Goal: Information Seeking & Learning: Learn about a topic

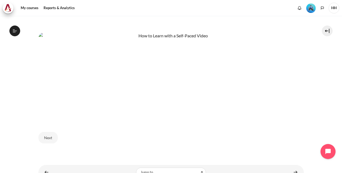
scroll to position [291, 0]
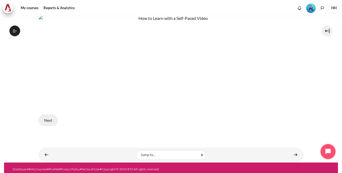
click at [49, 117] on button "Next" at bounding box center [47, 119] width 19 height 11
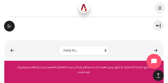
scroll to position [333, 0]
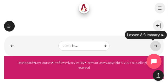
click at [153, 45] on link "Content" at bounding box center [156, 46] width 11 height 10
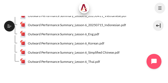
scroll to position [81, 0]
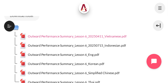
click at [111, 39] on span "Outward Performance Summary_Lesson 6_20250411_Vietnamese.pdf" at bounding box center [77, 36] width 99 height 5
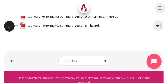
scroll to position [156, 0]
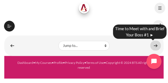
click at [154, 46] on link "Content" at bounding box center [156, 46] width 11 height 10
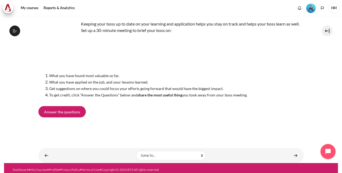
scroll to position [40, 0]
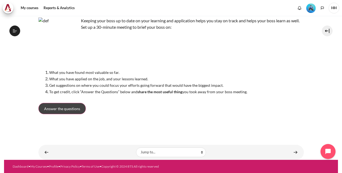
click at [71, 82] on link "Answer the questions" at bounding box center [61, 108] width 47 height 11
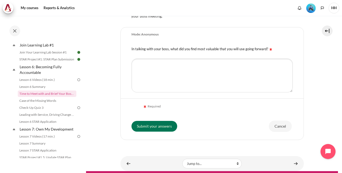
scroll to position [155, 0]
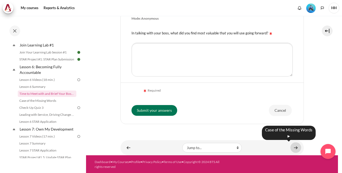
click at [292, 147] on link "Content" at bounding box center [295, 147] width 11 height 10
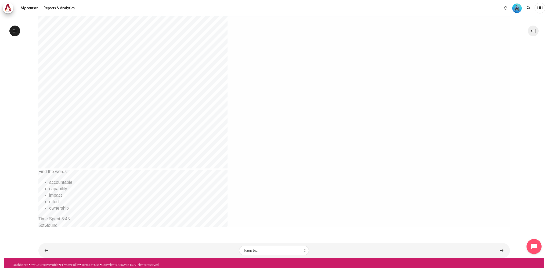
scroll to position [163, 0]
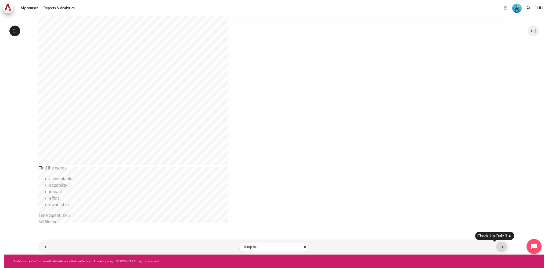
click at [341, 173] on link "Content" at bounding box center [501, 246] width 11 height 10
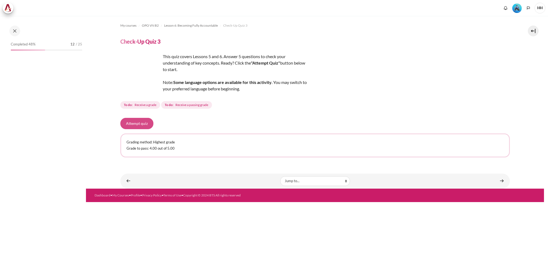
click at [143, 124] on button "Attempt quiz" at bounding box center [136, 123] width 33 height 11
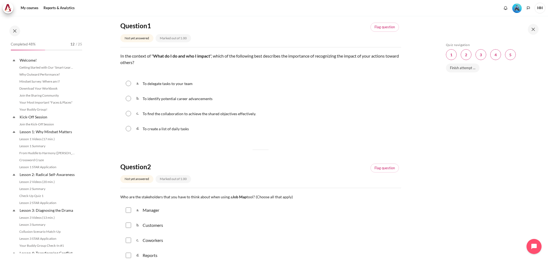
scroll to position [259, 0]
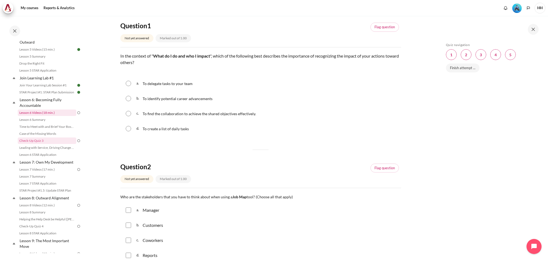
click at [48, 116] on link "Lesson 6 Videos (18 min.)" at bounding box center [47, 112] width 59 height 6
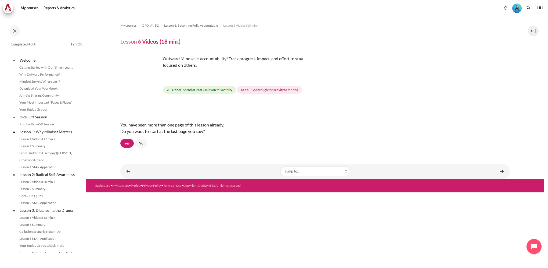
scroll to position [231, 0]
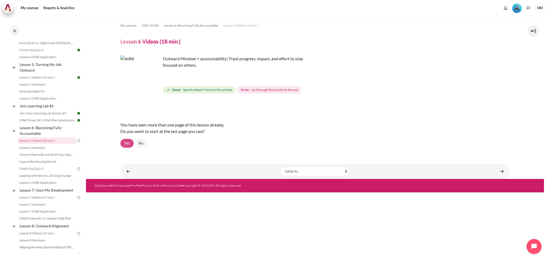
click at [127, 142] on link "Yes" at bounding box center [126, 143] width 13 height 9
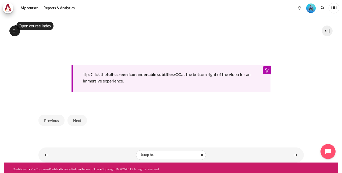
scroll to position [254, 0]
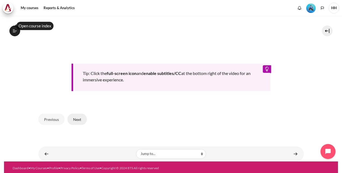
click at [78, 119] on button "Next" at bounding box center [76, 119] width 19 height 11
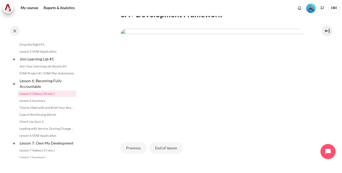
scroll to position [134, 0]
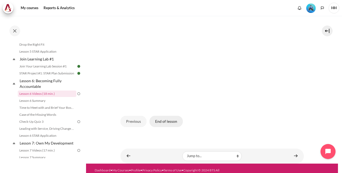
click at [167, 127] on button "End of lesson" at bounding box center [165, 121] width 33 height 11
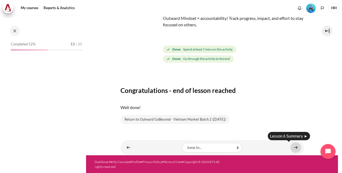
scroll to position [278, 0]
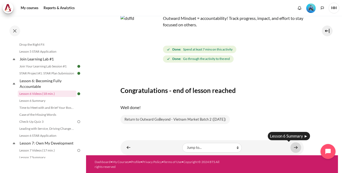
click at [295, 147] on link "Content" at bounding box center [295, 147] width 11 height 10
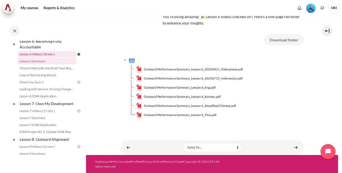
scroll to position [376, 0]
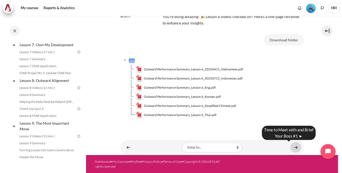
click at [291, 147] on link "Content" at bounding box center [295, 147] width 11 height 10
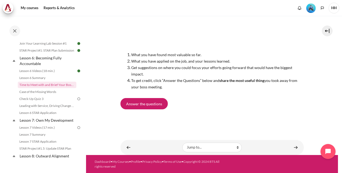
scroll to position [299, 0]
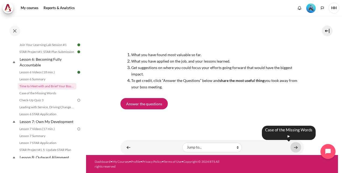
click at [293, 146] on link "Content" at bounding box center [295, 147] width 11 height 10
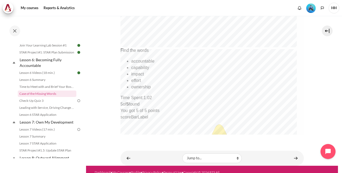
scroll to position [278, 0]
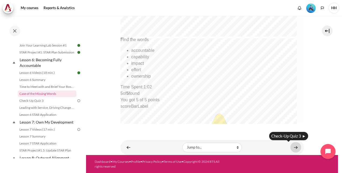
click at [293, 146] on link "Content" at bounding box center [295, 147] width 11 height 10
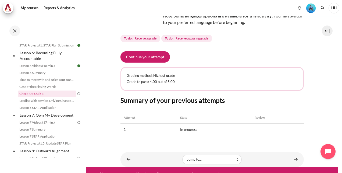
scroll to position [78, 0]
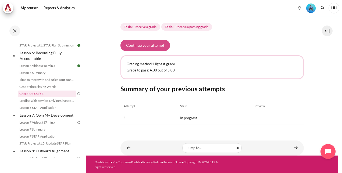
click at [161, 45] on button "Continue your attempt" at bounding box center [144, 45] width 49 height 11
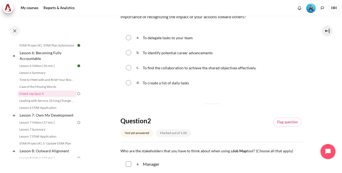
scroll to position [46, 0]
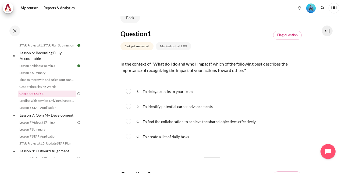
click at [128, 121] on input "Content" at bounding box center [128, 121] width 5 height 5
radio input "true"
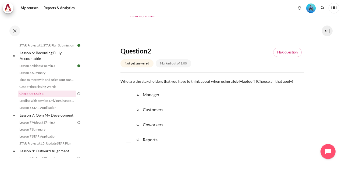
scroll to position [207, 0]
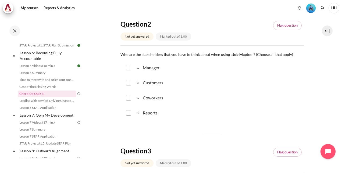
click at [129, 66] on input "Content" at bounding box center [128, 67] width 5 height 5
checkbox input "true"
click at [129, 80] on input "Content" at bounding box center [128, 82] width 5 height 5
checkbox input "true"
click at [128, 99] on input "Content" at bounding box center [128, 97] width 5 height 5
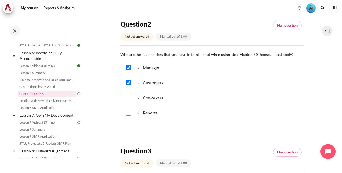
checkbox input "true"
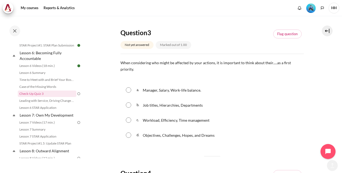
scroll to position [341, 0]
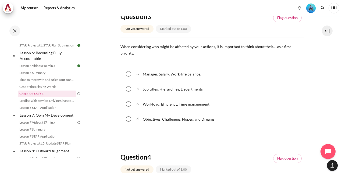
click at [130, 116] on input "Content" at bounding box center [128, 118] width 5 height 5
radio input "true"
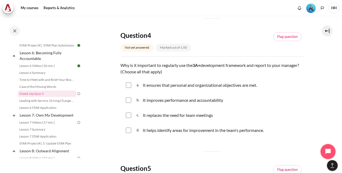
scroll to position [475, 0]
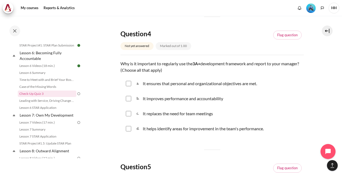
click at [127, 80] on div "a. It ensures that personal and organizational objectives are met." at bounding box center [211, 84] width 183 height 14
click at [126, 81] on input "Content" at bounding box center [128, 83] width 5 height 5
checkbox input "true"
click at [129, 96] on input "Content" at bounding box center [128, 98] width 5 height 5
checkbox input "true"
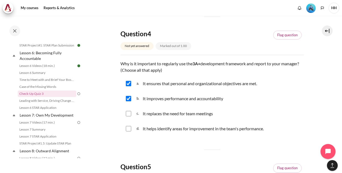
click at [129, 111] on input "Content" at bounding box center [128, 113] width 5 height 5
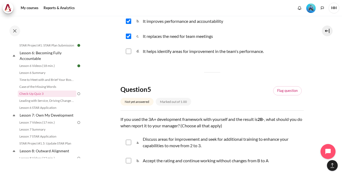
scroll to position [524, 0]
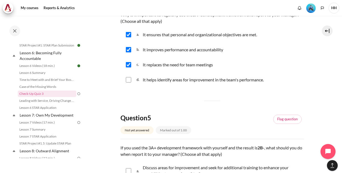
click at [132, 61] on div "c. It replaces the need for team meetings" at bounding box center [211, 65] width 183 height 14
click at [129, 62] on input "Content" at bounding box center [128, 64] width 5 height 5
checkbox input "false"
click at [129, 77] on input "Content" at bounding box center [128, 79] width 5 height 5
checkbox input "true"
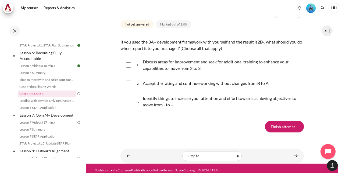
scroll to position [631, 0]
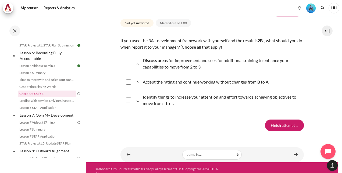
click at [131, 55] on div "a. Discuss areas for improvement and seek for additional training to enhance yo…" at bounding box center [211, 63] width 183 height 20
click at [127, 61] on input "Content" at bounding box center [128, 63] width 5 height 5
checkbox input "true"
drag, startPoint x: 128, startPoint y: 91, endPoint x: 128, endPoint y: 94, distance: 3.5
click at [128, 94] on div "c. Identify things to increase your attention and effort towards achieving obje…" at bounding box center [211, 100] width 183 height 20
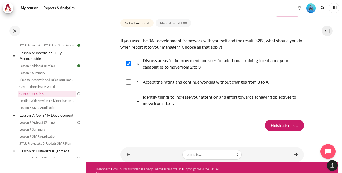
click at [128, 97] on input "Content" at bounding box center [128, 99] width 5 height 5
checkbox input "true"
click at [271, 120] on input "Finish attempt ..." at bounding box center [284, 125] width 39 height 11
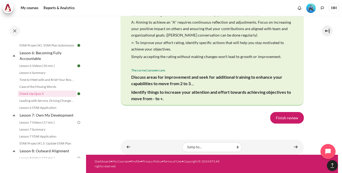
scroll to position [1134, 0]
click at [288, 118] on link "Finish review" at bounding box center [287, 117] width 34 height 11
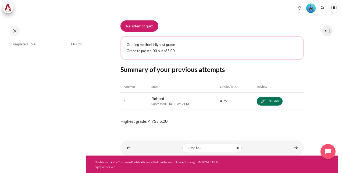
scroll to position [306, 0]
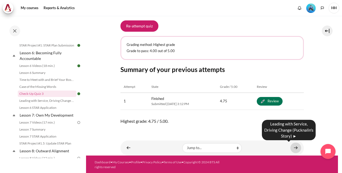
click at [293, 147] on link "Content" at bounding box center [295, 148] width 11 height 10
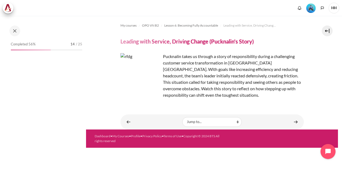
scroll to position [313, 0]
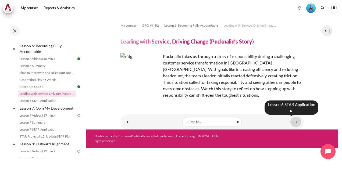
click at [299, 123] on link "Content" at bounding box center [295, 122] width 11 height 10
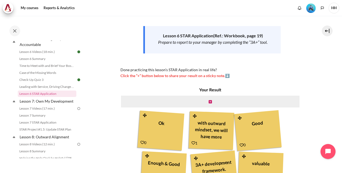
scroll to position [77, 0]
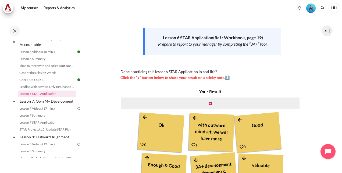
click at [206, 102] on div "Content" at bounding box center [209, 103] width 179 height 13
click at [209, 103] on icon "Content" at bounding box center [209, 104] width 3 height 4
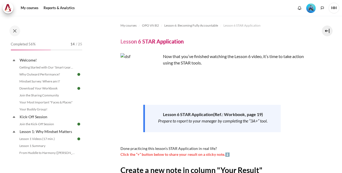
scroll to position [98, 0]
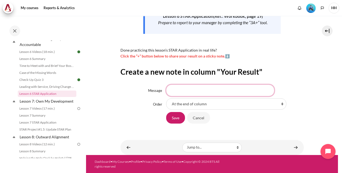
click at [222, 93] on input "Message" at bounding box center [220, 90] width 108 height 11
type input "ok"
click at [178, 119] on input "Save" at bounding box center [175, 117] width 19 height 11
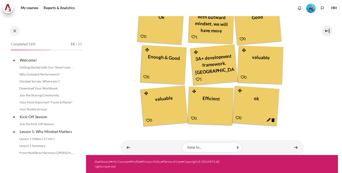
scroll to position [320, 0]
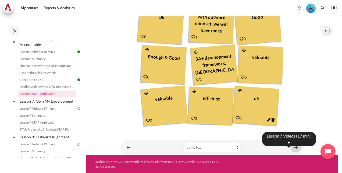
click at [296, 148] on link "Content" at bounding box center [295, 147] width 11 height 10
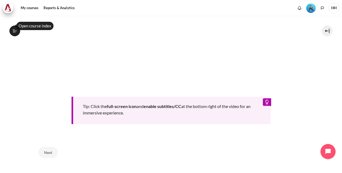
scroll to position [267, 0]
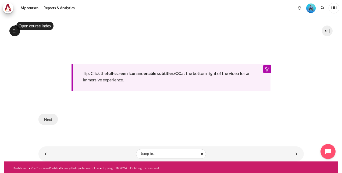
click at [50, 119] on button "Next" at bounding box center [47, 119] width 19 height 11
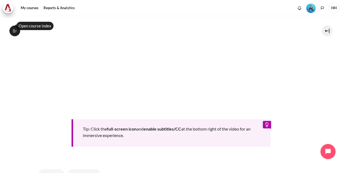
scroll to position [267, 0]
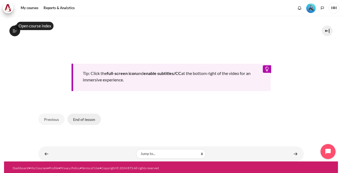
click at [76, 114] on button "End of lesson" at bounding box center [83, 119] width 33 height 11
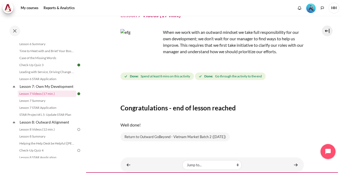
scroll to position [44, 0]
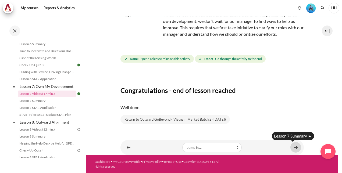
click at [291, 146] on link "Content" at bounding box center [295, 147] width 11 height 10
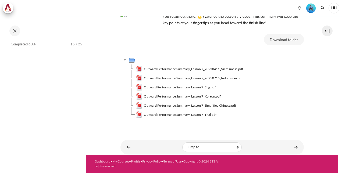
scroll to position [42, 0]
click at [227, 64] on td "Content" at bounding box center [215, 60] width 175 height 9
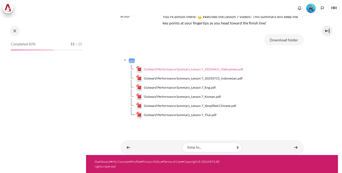
click at [233, 68] on span "Outward Performance Summary_Lesson 7_20250411_Vietnamese.pdf" at bounding box center [193, 69] width 99 height 5
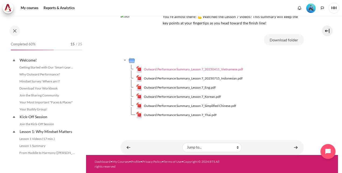
scroll to position [341, 0]
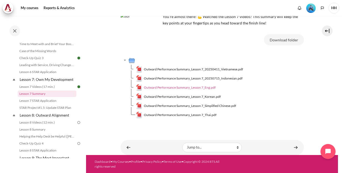
click at [202, 87] on span "Outward Performance Summary_Lesson 7_Eng.pdf" at bounding box center [180, 87] width 72 height 5
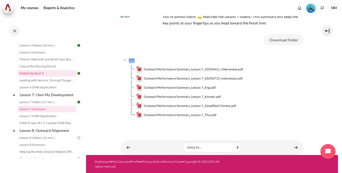
scroll to position [315, 0]
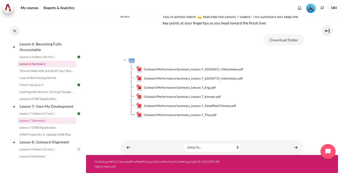
click at [46, 67] on link "Lesson 6 Summary" at bounding box center [47, 64] width 59 height 6
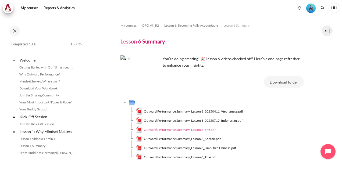
click at [211, 129] on span "Outward Performance Summary_Lesson 6_Eng.pdf" at bounding box center [180, 129] width 72 height 5
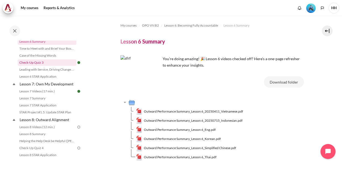
scroll to position [338, 0]
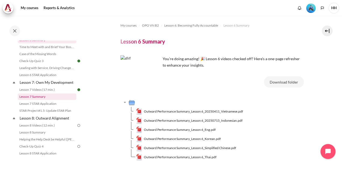
click at [46, 100] on link "Lesson 7 Summary" at bounding box center [47, 96] width 59 height 6
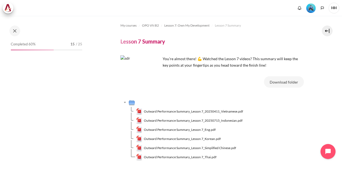
scroll to position [341, 0]
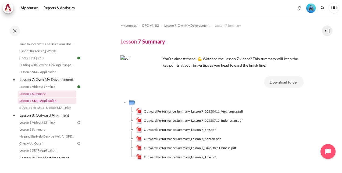
click at [46, 104] on link "Lesson 7 STAR Application" at bounding box center [47, 100] width 59 height 6
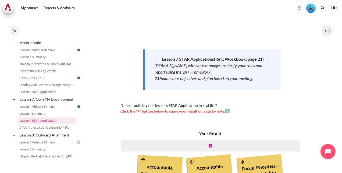
scroll to position [163, 0]
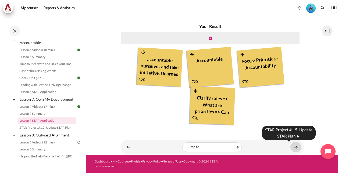
click at [293, 147] on link "Content" at bounding box center [295, 147] width 11 height 10
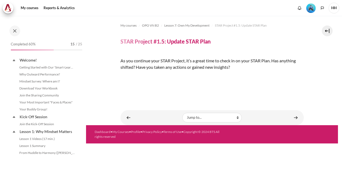
scroll to position [355, 0]
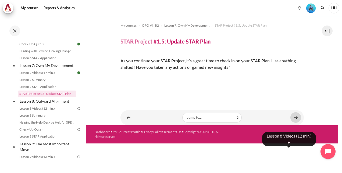
click at [292, 123] on link "Content" at bounding box center [295, 117] width 11 height 10
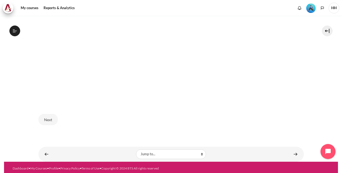
scroll to position [221, 0]
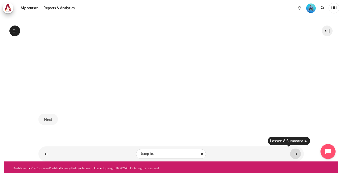
click at [296, 152] on link "Content" at bounding box center [295, 154] width 11 height 10
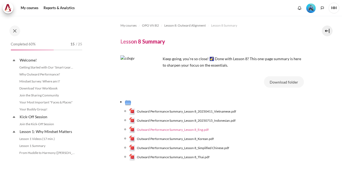
scroll to position [377, 0]
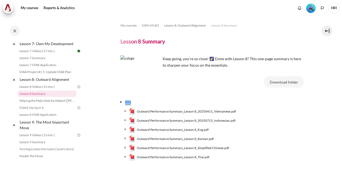
drag, startPoint x: 198, startPoint y: 128, endPoint x: 279, endPoint y: 132, distance: 81.5
click at [198, 128] on span "Outward Performance Summary_Lesson 8_Eng.pdf" at bounding box center [173, 129] width 72 height 5
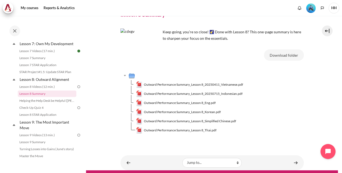
scroll to position [42, 0]
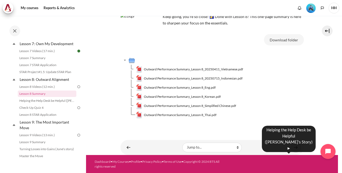
click at [295, 148] on link "Content" at bounding box center [295, 147] width 11 height 10
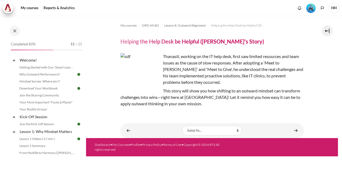
scroll to position [384, 0]
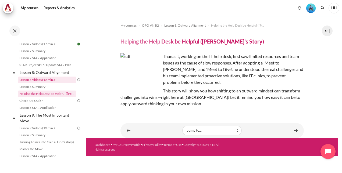
click at [40, 83] on link "Lesson 8 Videos (12 min.)" at bounding box center [47, 80] width 59 height 6
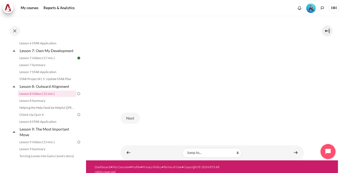
scroll to position [189, 0]
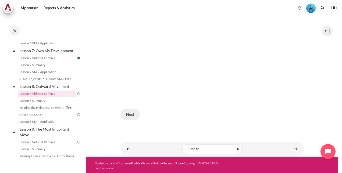
click at [129, 113] on button "Next" at bounding box center [129, 114] width 19 height 11
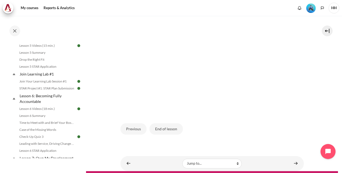
scroll to position [189, 0]
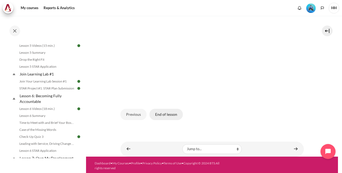
click at [164, 113] on button "End of lesson" at bounding box center [165, 114] width 33 height 11
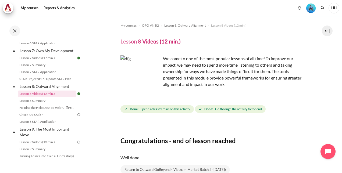
scroll to position [50, 0]
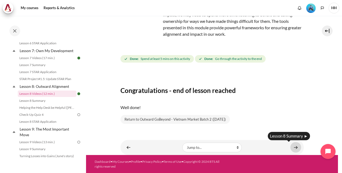
click at [290, 146] on link "Content" at bounding box center [295, 147] width 11 height 10
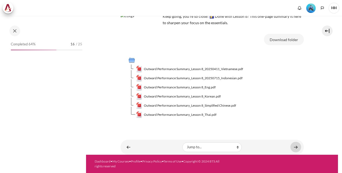
scroll to position [42, 0]
click at [293, 147] on link "Content" at bounding box center [295, 147] width 11 height 10
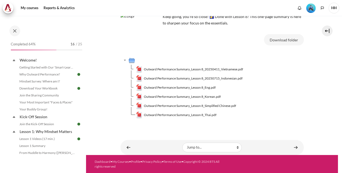
scroll to position [377, 0]
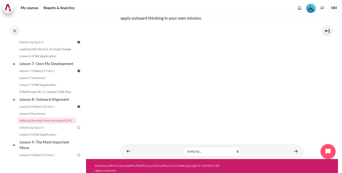
scroll to position [88, 0]
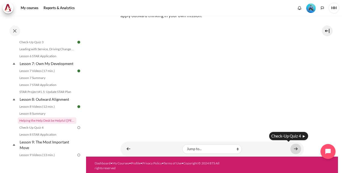
click at [291, 147] on link "Content" at bounding box center [295, 149] width 11 height 10
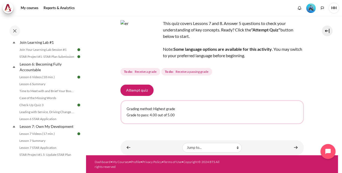
scroll to position [295, 0]
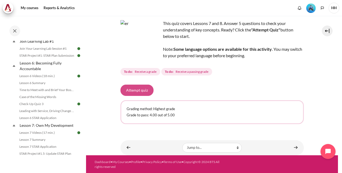
click at [138, 89] on button "Attempt quiz" at bounding box center [136, 90] width 33 height 11
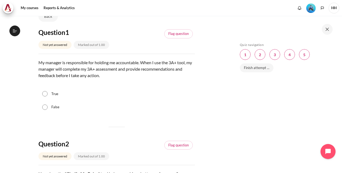
scroll to position [54, 0]
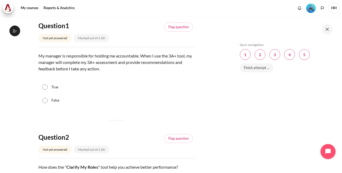
click at [44, 98] on input "False" at bounding box center [44, 100] width 5 height 5
radio input "true"
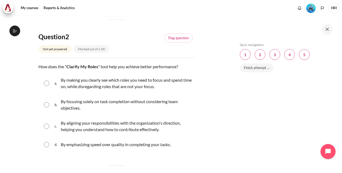
scroll to position [161, 0]
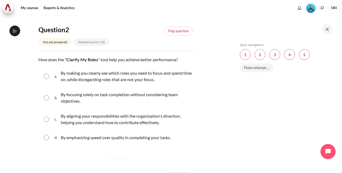
click at [47, 118] on input "Content" at bounding box center [46, 119] width 5 height 5
radio input "true"
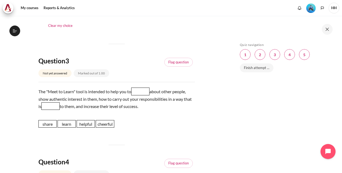
scroll to position [295, 0]
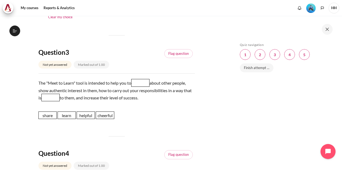
drag, startPoint x: 66, startPoint y: 119, endPoint x: 93, endPoint y: 109, distance: 29.0
click at [115, 98] on div "Question text The "Meet to Learn" tool is intended to help you to Blank 1 Quest…" at bounding box center [116, 101] width 156 height 44
drag, startPoint x: 68, startPoint y: 115, endPoint x: 144, endPoint y: 82, distance: 82.5
click at [145, 81] on span "learn" at bounding box center [143, 81] width 18 height 8
drag, startPoint x: 85, startPoint y: 115, endPoint x: 60, endPoint y: 96, distance: 31.5
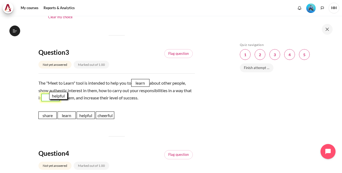
click at [60, 96] on span "helpful" at bounding box center [58, 96] width 18 height 8
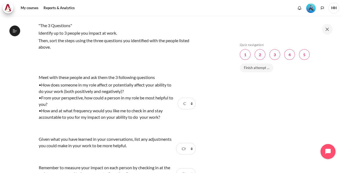
scroll to position [457, 0]
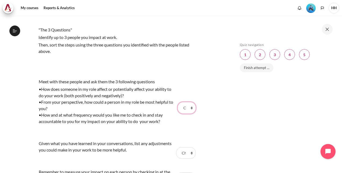
click at [182, 109] on select "Choose... Step 3 Step 1 Step 2" at bounding box center [187, 107] width 18 height 11
click at [227, 114] on div "My courses OPO VN B2 Lesson 8: Outward Alignment Check-Up Quiz 4 Check-Up Quiz …" at bounding box center [171, 94] width 342 height 157
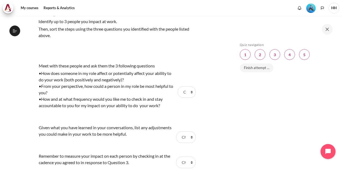
scroll to position [483, 0]
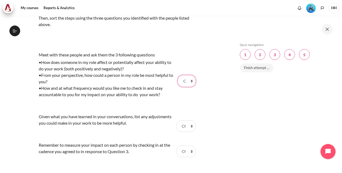
click at [184, 81] on select "Choose... Step 3 Step 1 Step 2" at bounding box center [187, 80] width 18 height 11
select select "2"
click at [178, 75] on select "Choose... Step 3 Step 1 Step 2" at bounding box center [187, 80] width 18 height 11
click at [183, 127] on select "Choose... Step 3 Step 1 Step 2" at bounding box center [185, 125] width 19 height 11
select select "3"
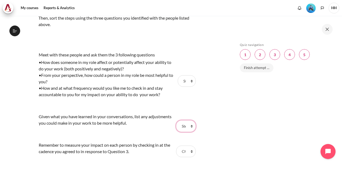
click at [176, 120] on select "Choose... Step 3 Step 1 Step 2" at bounding box center [185, 125] width 19 height 11
click at [181, 151] on select "Choose... Step 3 Step 1 Step 2" at bounding box center [185, 151] width 19 height 11
select select "1"
click at [176, 146] on select "Choose... Step 3 Step 1 Step 2" at bounding box center [185, 151] width 19 height 11
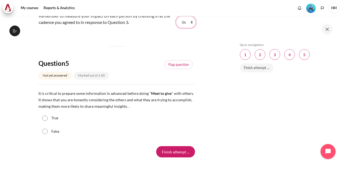
scroll to position [618, 0]
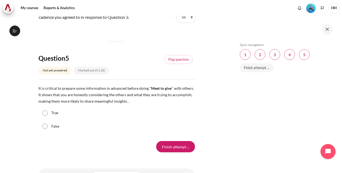
click at [46, 113] on input "True" at bounding box center [44, 112] width 5 height 5
radio input "true"
click at [171, 146] on input "Finish attempt ..." at bounding box center [175, 146] width 39 height 11
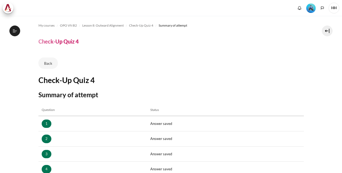
scroll to position [102, 0]
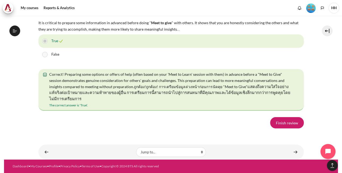
scroll to position [1033, 0]
click at [289, 123] on link "Finish review" at bounding box center [287, 122] width 34 height 11
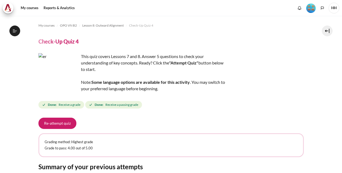
scroll to position [92, 0]
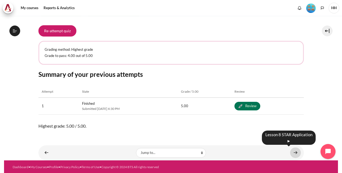
click at [290, 151] on link "Content" at bounding box center [295, 152] width 11 height 10
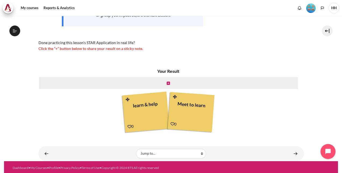
scroll to position [114, 0]
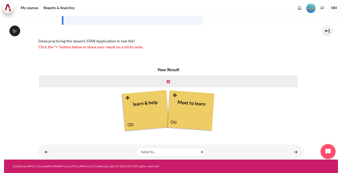
click at [167, 82] on icon "Content" at bounding box center [168, 82] width 3 height 4
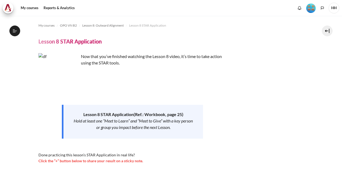
scroll to position [109, 0]
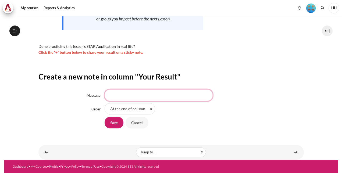
click at [132, 93] on input "Message" at bounding box center [158, 94] width 108 height 11
type input "Meet to learn"
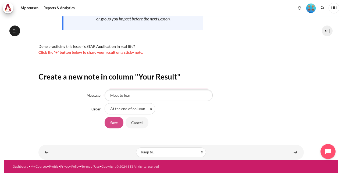
click at [113, 125] on input "Save" at bounding box center [113, 122] width 19 height 11
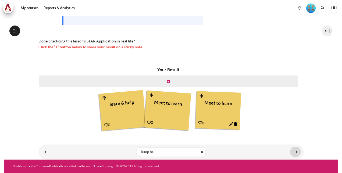
scroll to position [398, 0]
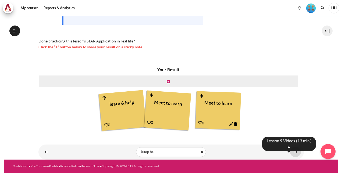
click at [294, 151] on link "Content" at bounding box center [295, 152] width 11 height 10
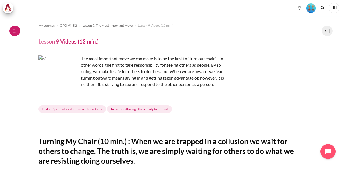
click at [19, 30] on button "Open course index" at bounding box center [14, 31] width 11 height 11
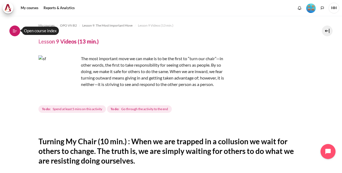
scroll to position [418, 0]
click at [17, 33] on icon at bounding box center [14, 30] width 5 height 5
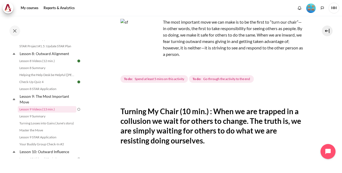
scroll to position [36, 0]
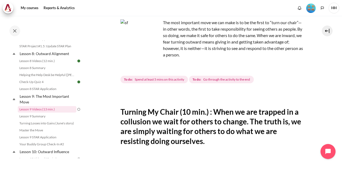
click at [323, 114] on section "My courses OPO VN B2 Lesson 9: The Most Important Move Lesson 9 Videos (13 min.…" at bounding box center [212, 174] width 252 height 389
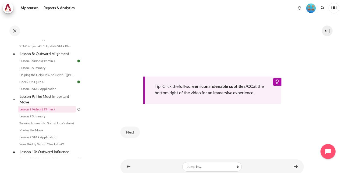
scroll to position [249, 0]
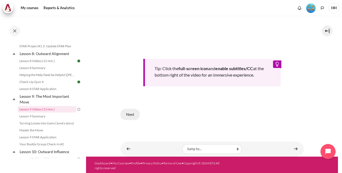
click at [133, 113] on button "Next" at bounding box center [129, 114] width 19 height 11
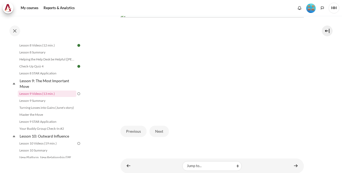
scroll to position [167, 0]
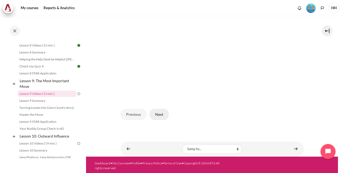
click at [160, 111] on button "Next" at bounding box center [158, 114] width 19 height 11
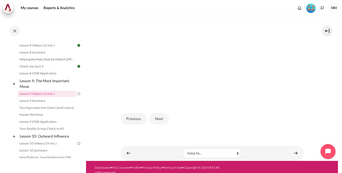
scroll to position [167, 0]
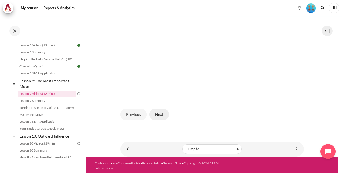
click at [162, 115] on button "Next" at bounding box center [158, 114] width 19 height 11
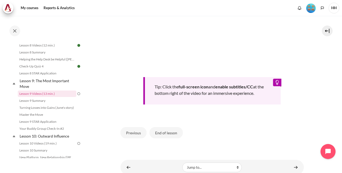
scroll to position [258, 0]
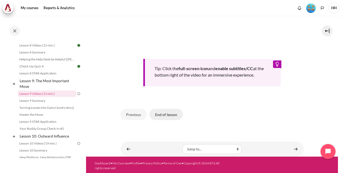
click at [166, 114] on button "End of lesson" at bounding box center [165, 114] width 33 height 11
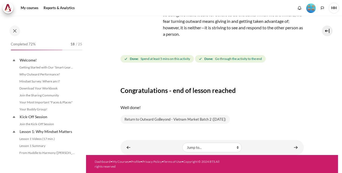
scroll to position [418, 0]
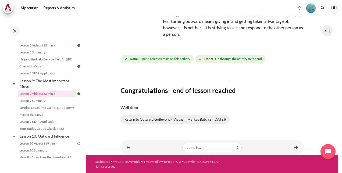
click at [189, 122] on link "Return to Outward GoBeyond - Vietnam Market Batch 2 (Jul 2025)" at bounding box center [174, 119] width 109 height 9
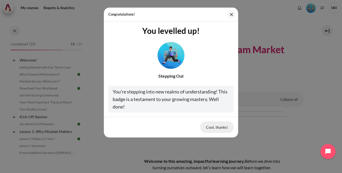
click at [219, 126] on button "Cool, thanks!" at bounding box center [216, 126] width 33 height 11
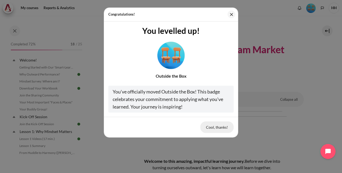
click at [211, 126] on button "Cool, thanks!" at bounding box center [216, 126] width 33 height 11
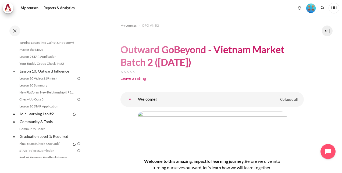
scroll to position [430, 0]
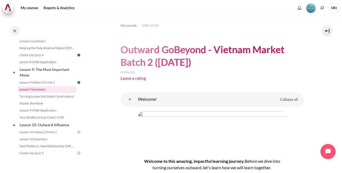
click at [42, 93] on link "Lesson 9 Summary" at bounding box center [47, 89] width 59 height 6
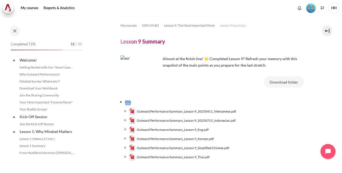
scroll to position [425, 0]
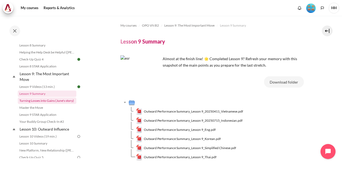
click at [47, 104] on link "Turning Losses into Gains (June's story)" at bounding box center [47, 100] width 59 height 6
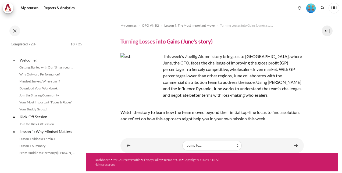
scroll to position [432, 0]
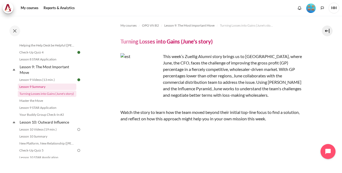
click at [42, 90] on link "Lesson 9 Summary" at bounding box center [47, 87] width 59 height 6
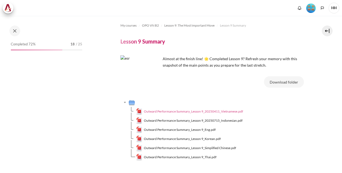
click at [222, 111] on span "Outward Performance Summary_Lesson 9_20250411_Vietnamese.pdf" at bounding box center [193, 111] width 99 height 5
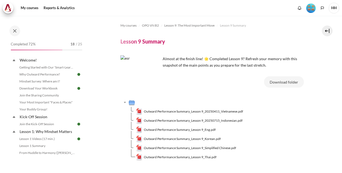
scroll to position [425, 0]
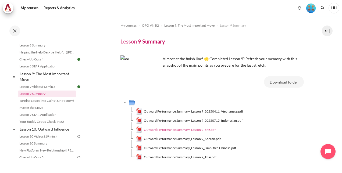
click at [206, 130] on span "Outward Performance Summary_Lesson 9_Eng.pdf" at bounding box center [180, 129] width 72 height 5
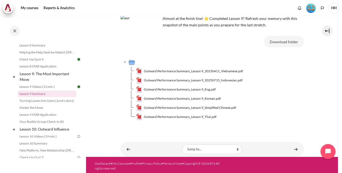
scroll to position [42, 0]
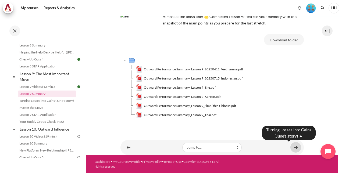
click at [293, 147] on link "Content" at bounding box center [295, 147] width 11 height 10
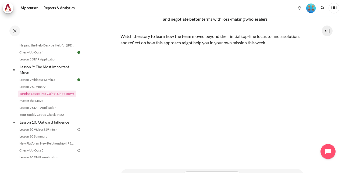
scroll to position [103, 0]
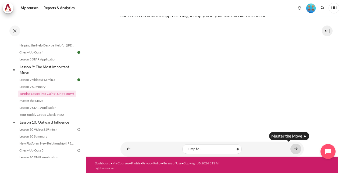
click at [293, 147] on link "Content" at bounding box center [295, 149] width 11 height 10
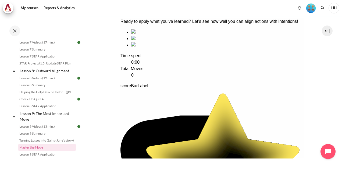
scroll to position [81, 0]
